Goal: Task Accomplishment & Management: Manage account settings

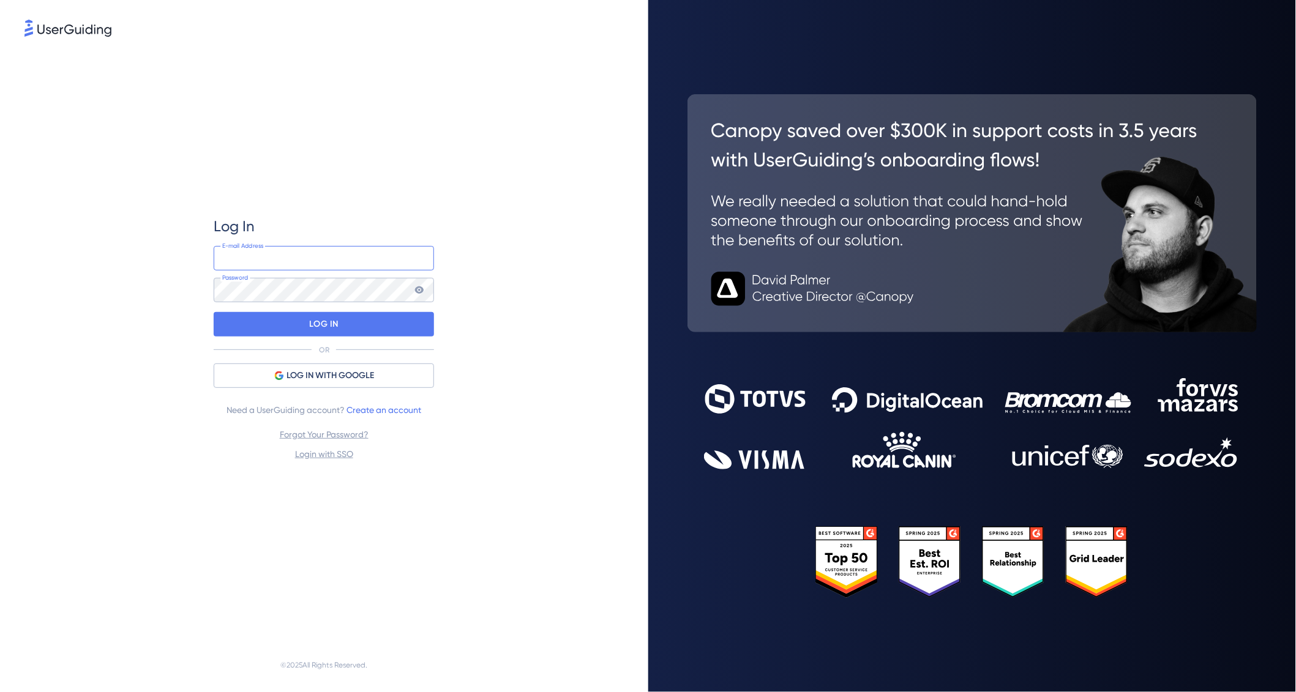
type input "[PERSON_NAME][EMAIL_ADDRESS][DOMAIN_NAME]"
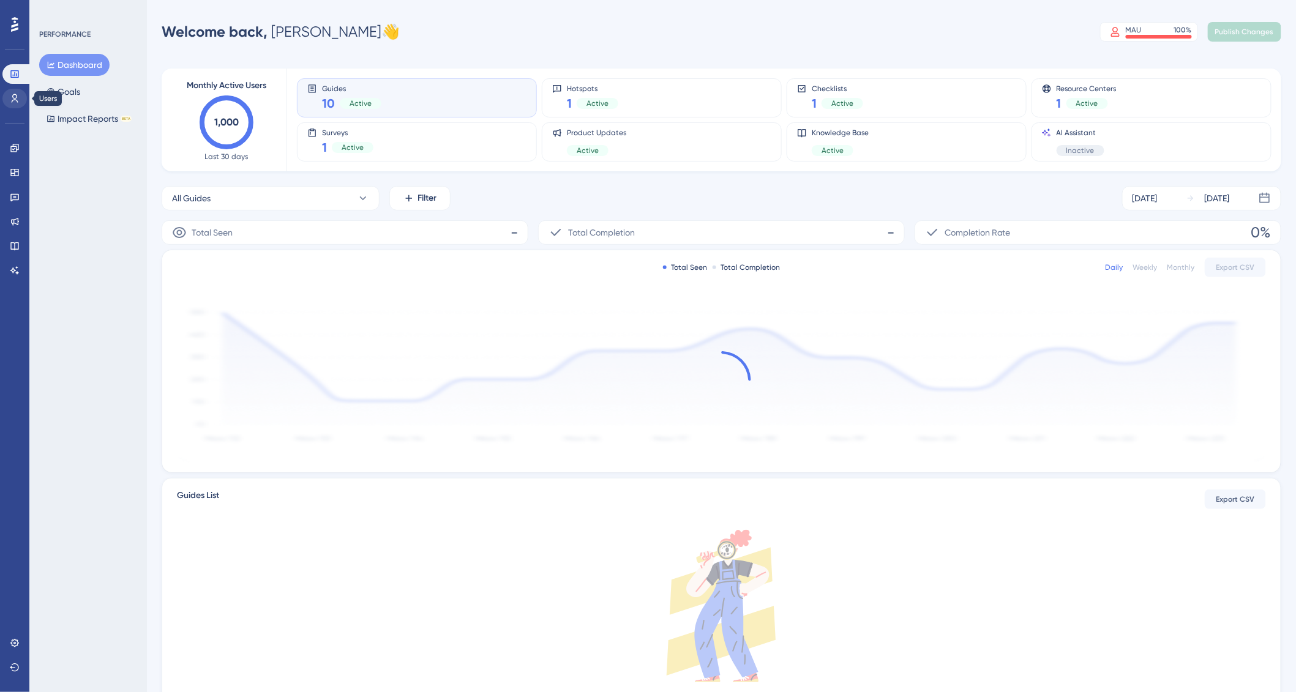
click at [15, 99] on icon at bounding box center [15, 98] width 7 height 9
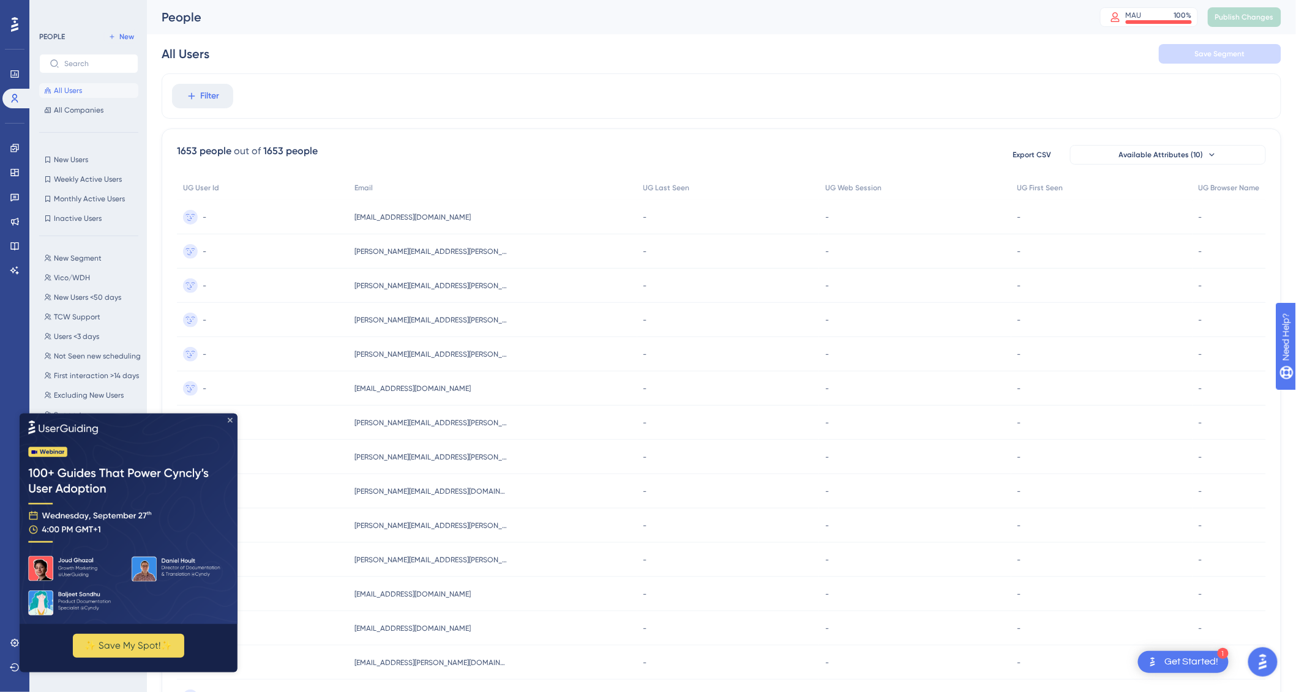
click at [228, 419] on icon "Close Preview" at bounding box center [229, 419] width 5 height 5
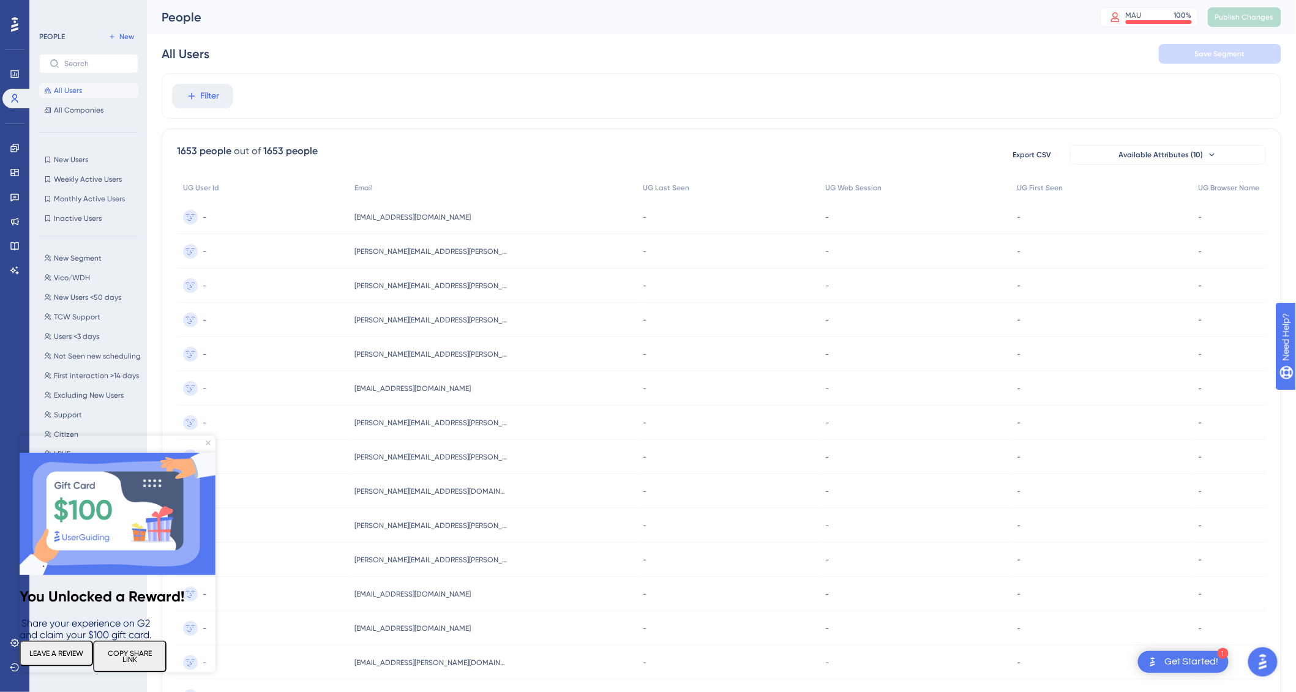
click at [115, 512] on img at bounding box center [117, 514] width 196 height 122
click at [13, 65] on link at bounding box center [14, 74] width 24 height 20
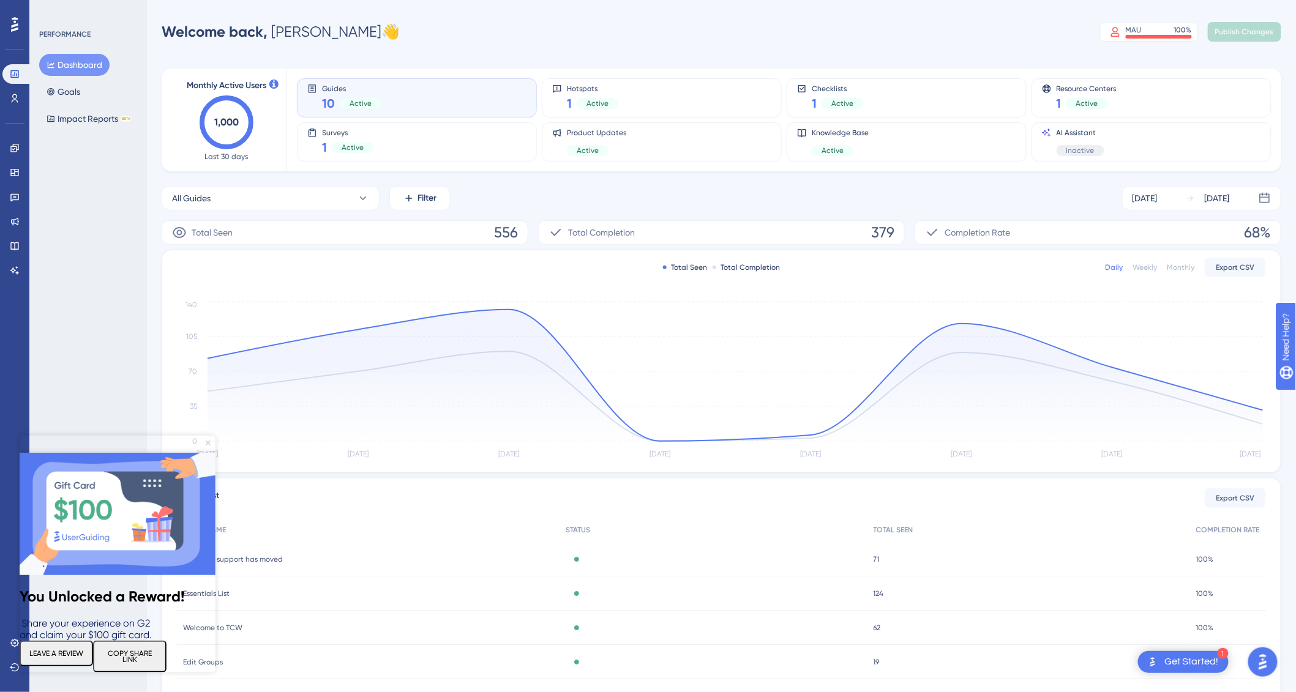
click at [206, 445] on icon "Close Preview" at bounding box center [207, 443] width 5 height 5
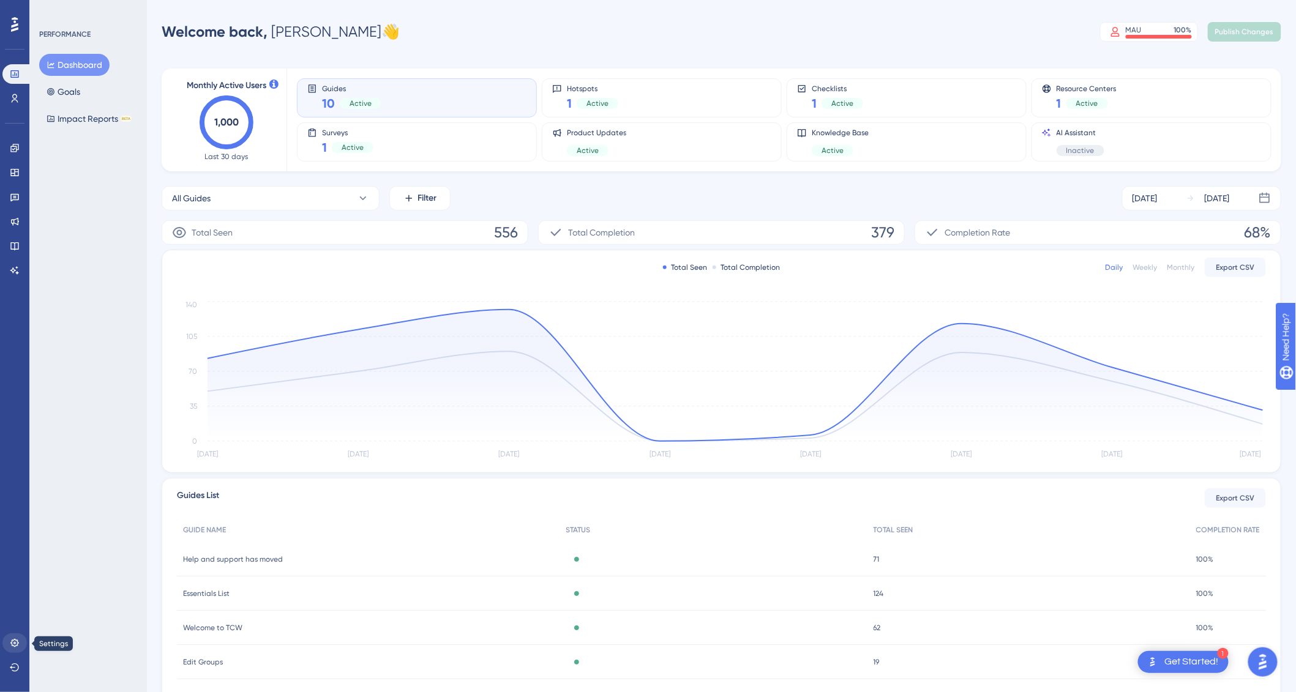
click at [17, 636] on link at bounding box center [14, 643] width 24 height 20
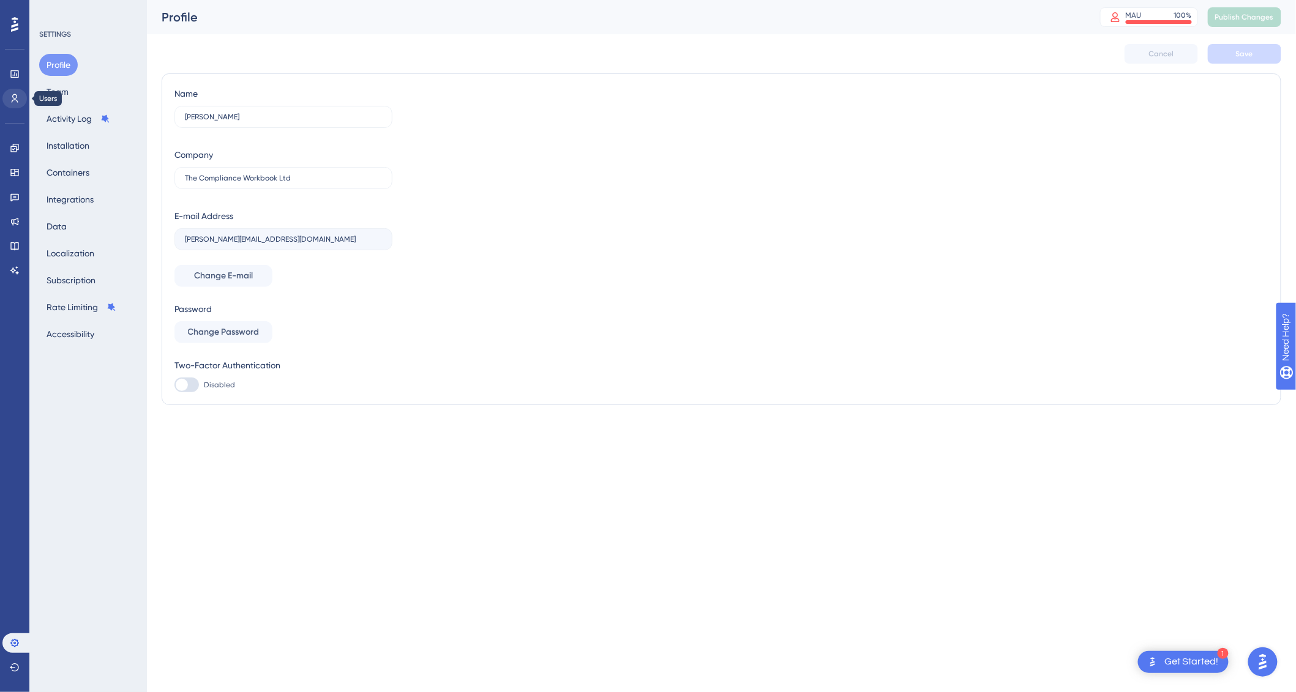
click at [13, 105] on link at bounding box center [14, 99] width 24 height 20
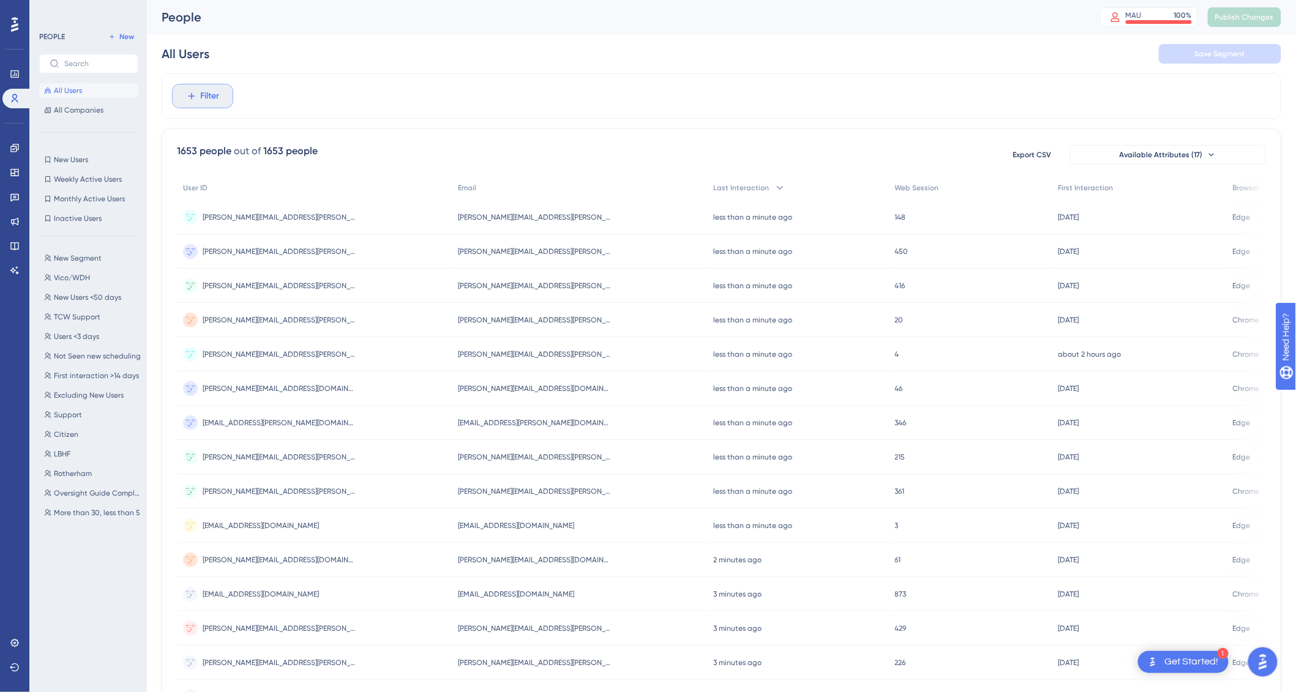
click at [217, 96] on span "Filter" at bounding box center [210, 96] width 19 height 15
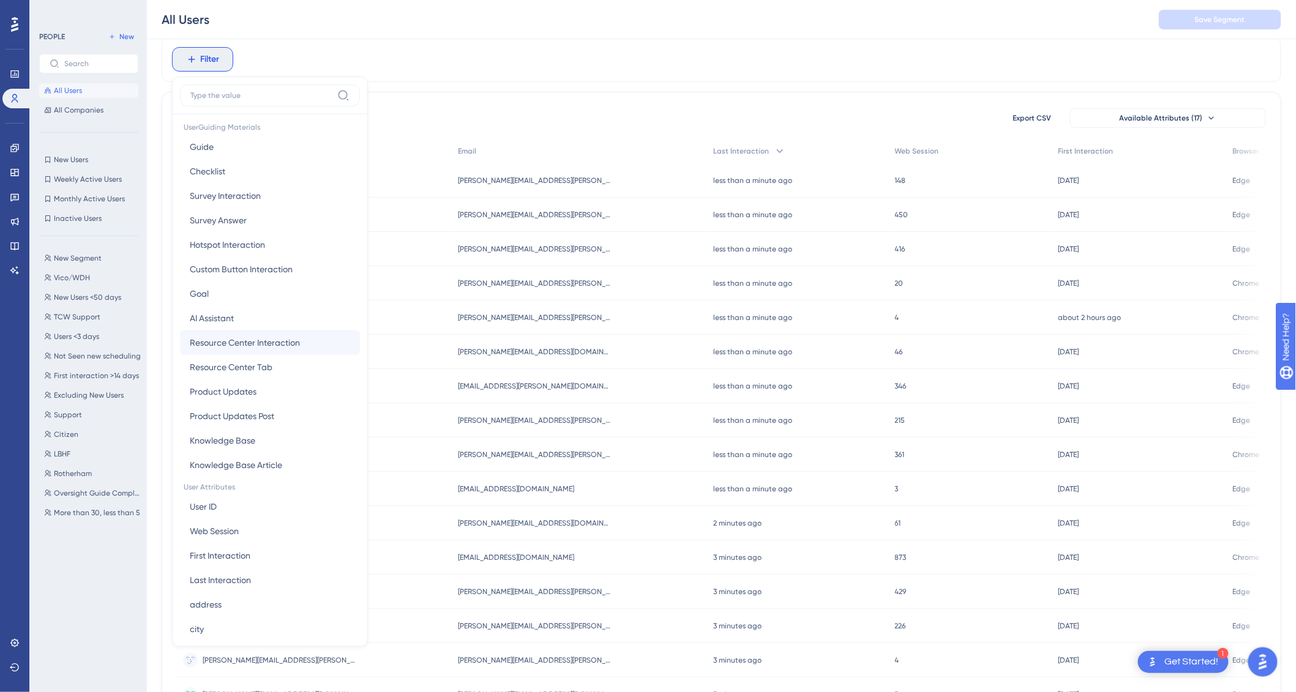
scroll to position [197, 0]
click at [244, 501] on button "User ID User ID" at bounding box center [270, 502] width 180 height 24
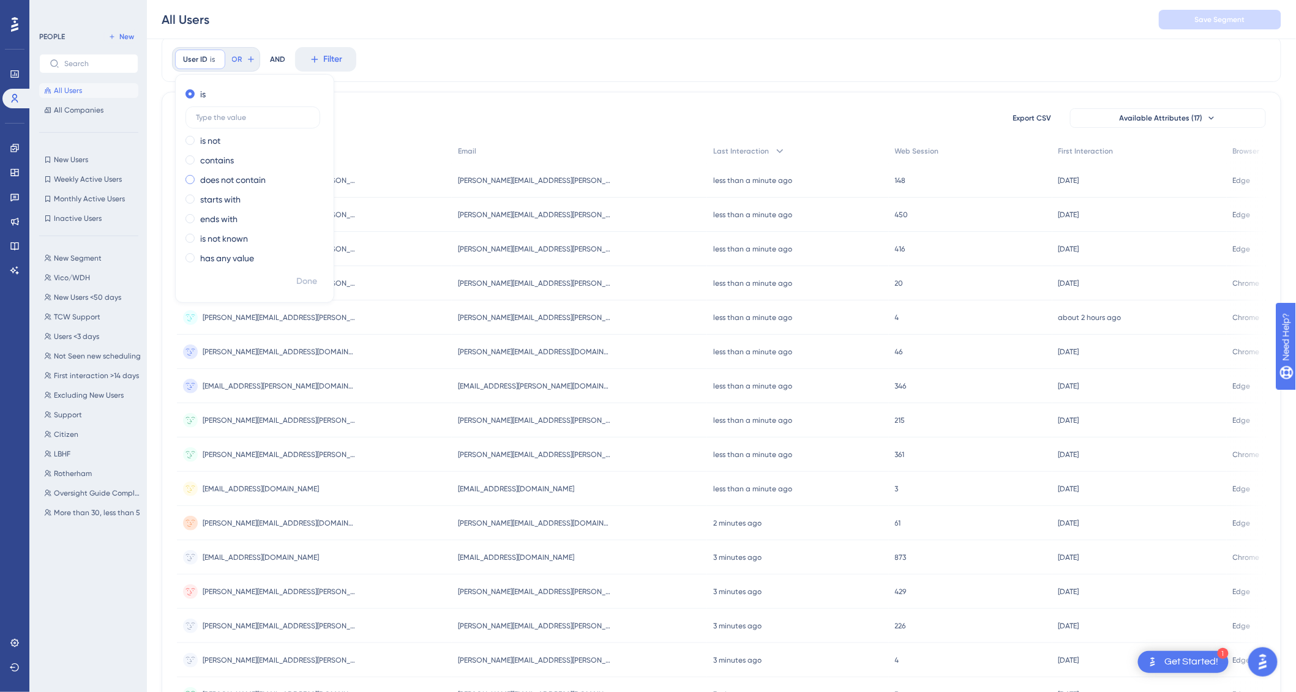
click at [228, 177] on label "does not contain" at bounding box center [232, 180] width 65 height 15
type input "@"
click at [313, 279] on span "Done" at bounding box center [306, 281] width 21 height 15
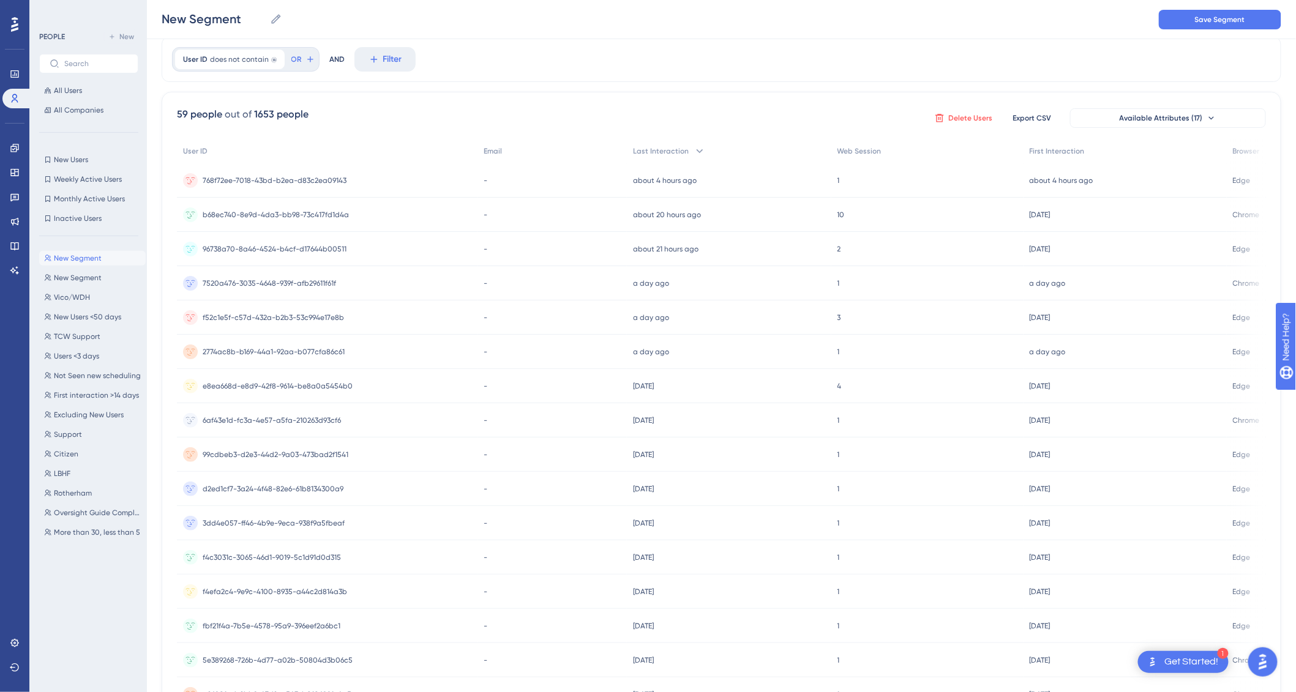
click at [980, 121] on span "Delete Users" at bounding box center [970, 118] width 44 height 10
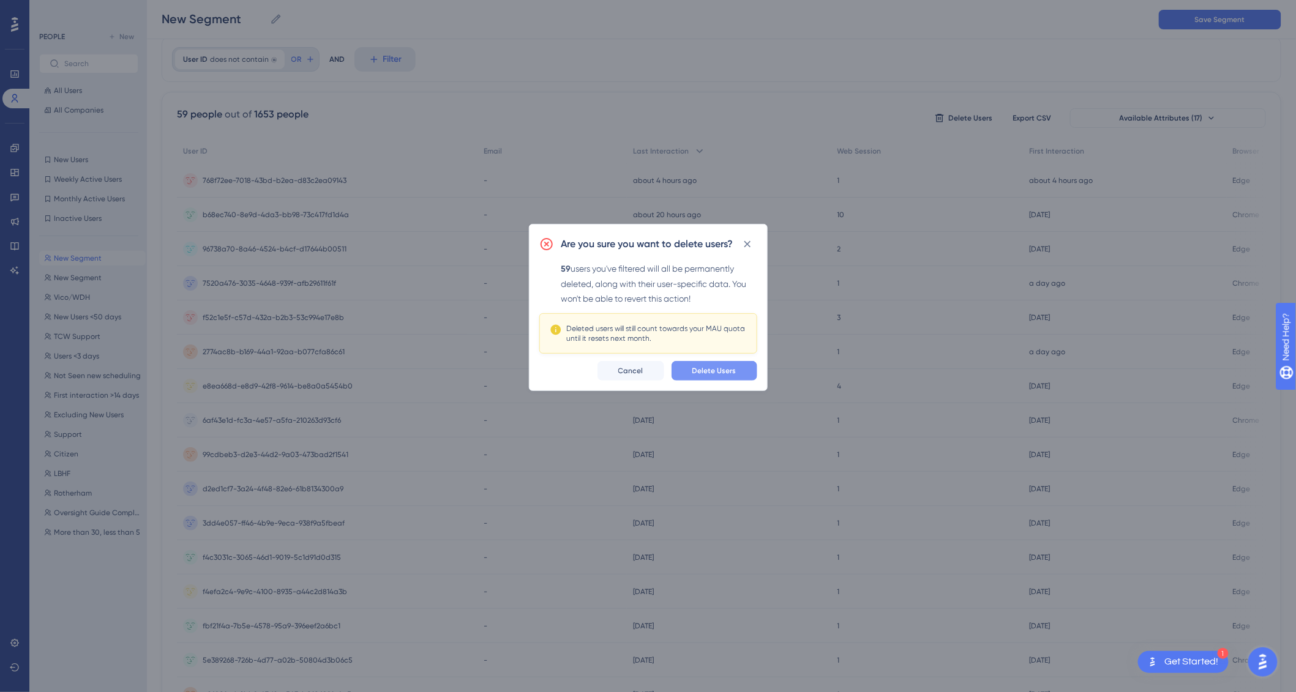
click at [719, 373] on span "Delete Users" at bounding box center [714, 371] width 44 height 10
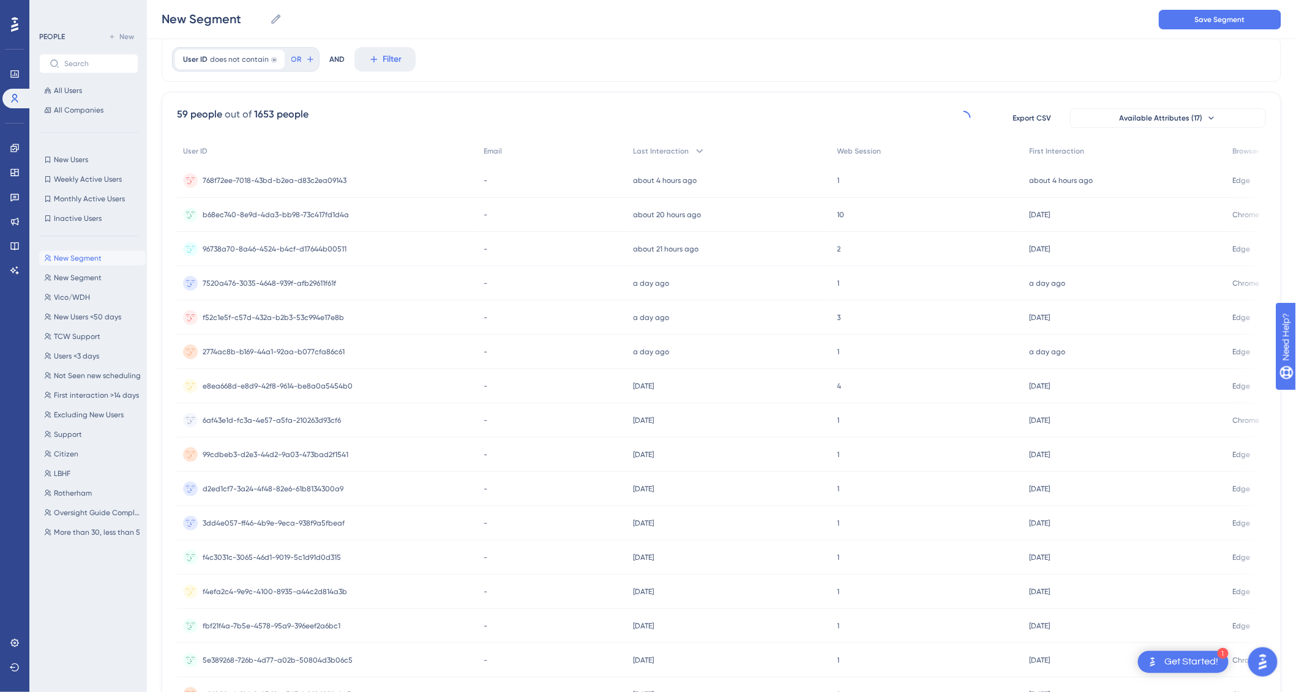
scroll to position [0, 0]
